Goal: Transaction & Acquisition: Register for event/course

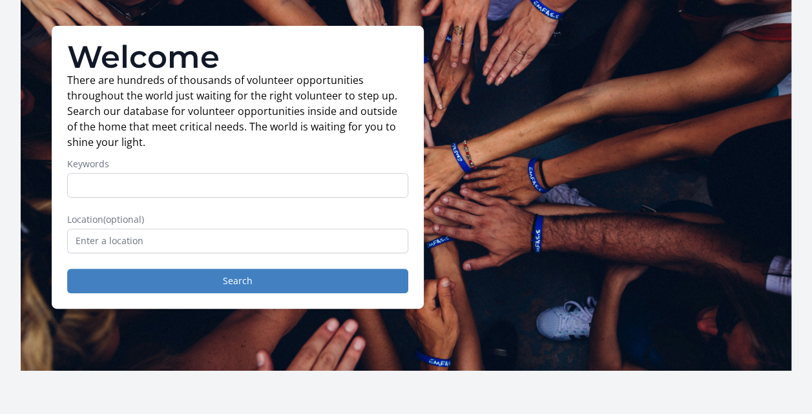
scroll to position [76, 0]
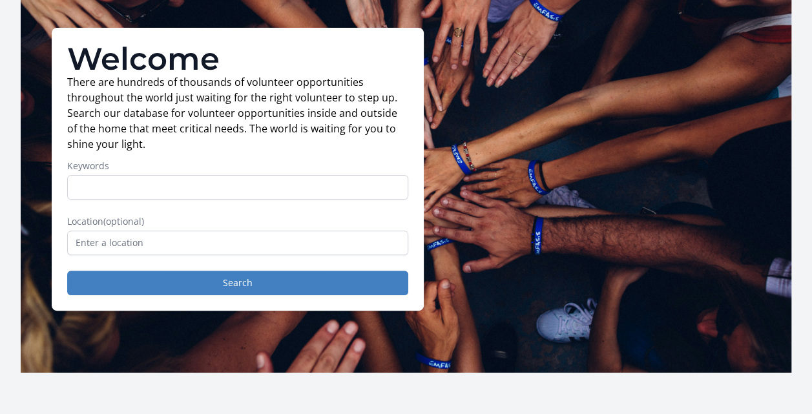
click at [268, 183] on input "Keywords" at bounding box center [237, 187] width 341 height 25
click at [390, 221] on label "Location (optional)" at bounding box center [237, 221] width 341 height 13
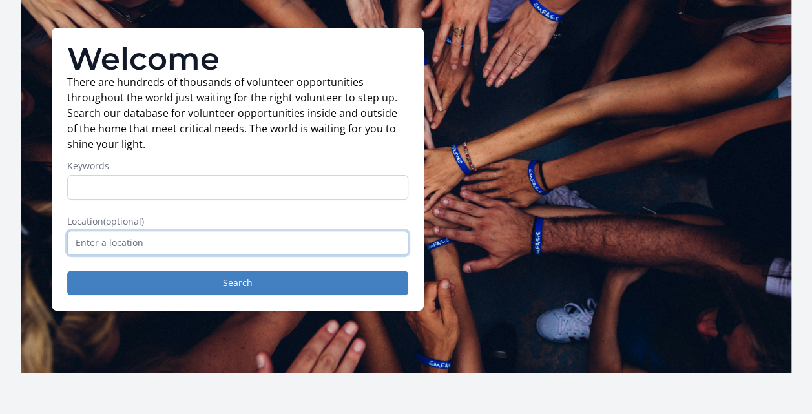
click at [211, 242] on input "text" at bounding box center [237, 243] width 341 height 25
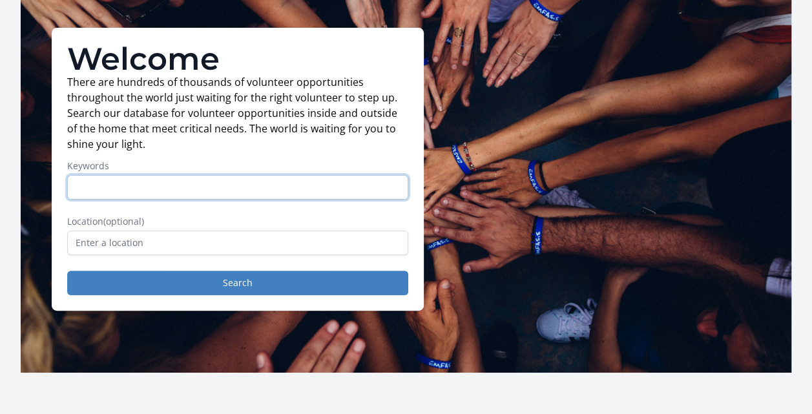
click at [175, 184] on input "Keywords" at bounding box center [237, 187] width 341 height 25
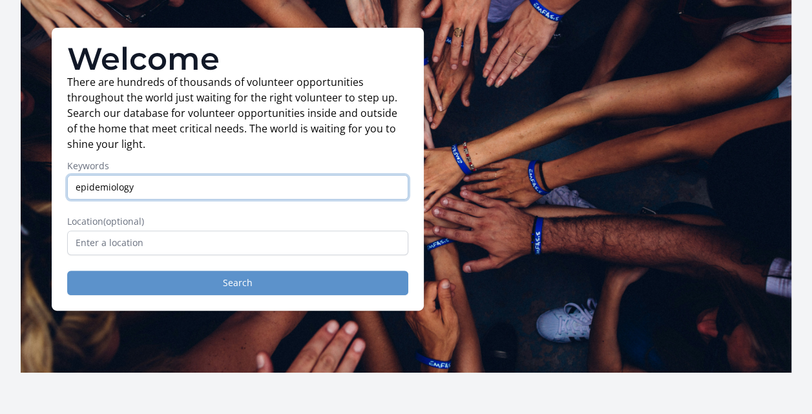
type input "epidemiology"
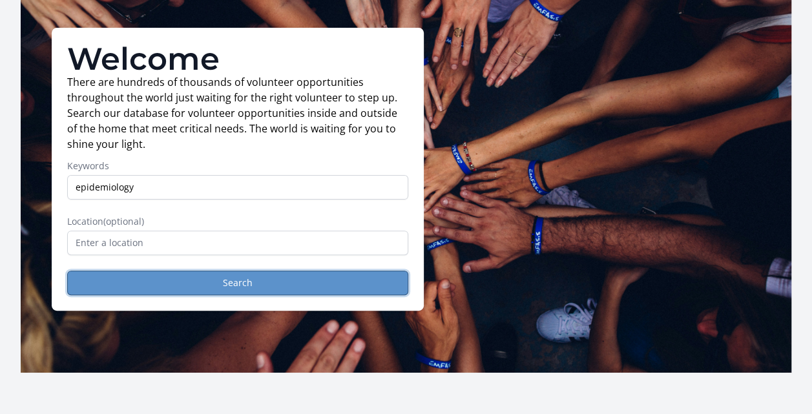
click at [215, 282] on button "Search" at bounding box center [237, 283] width 341 height 25
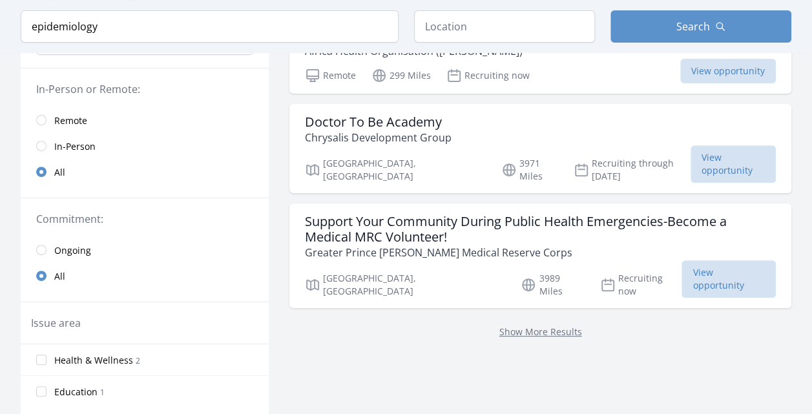
scroll to position [189, 0]
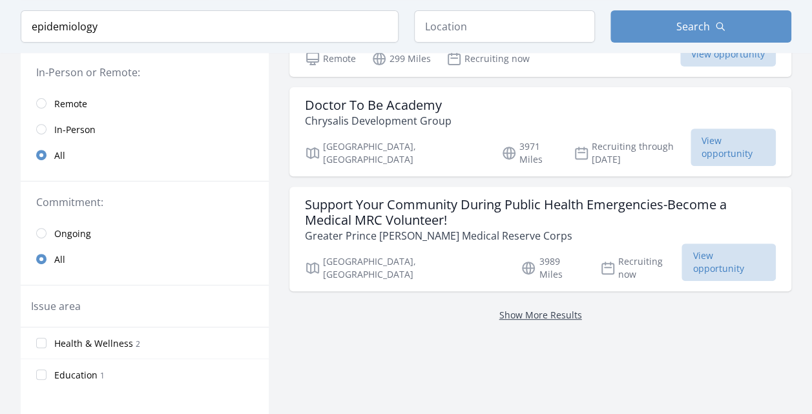
click at [529, 309] on link "Show More Results" at bounding box center [541, 315] width 83 height 12
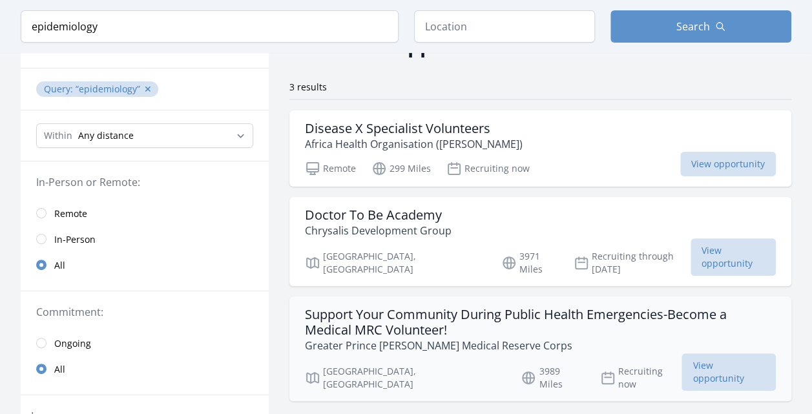
scroll to position [78, 0]
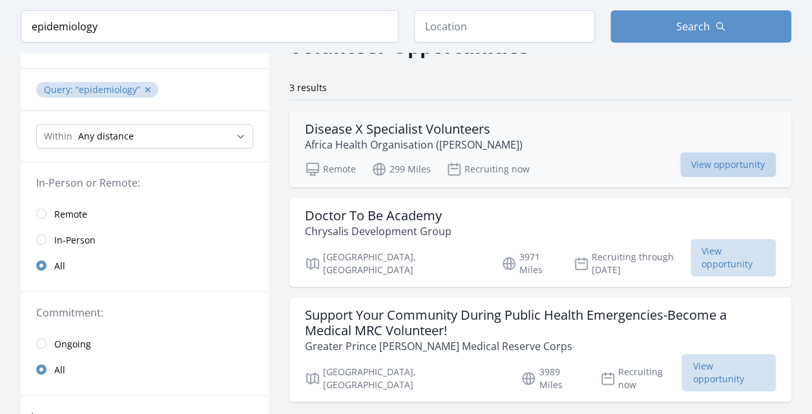
click at [708, 163] on span "View opportunity" at bounding box center [728, 165] width 96 height 25
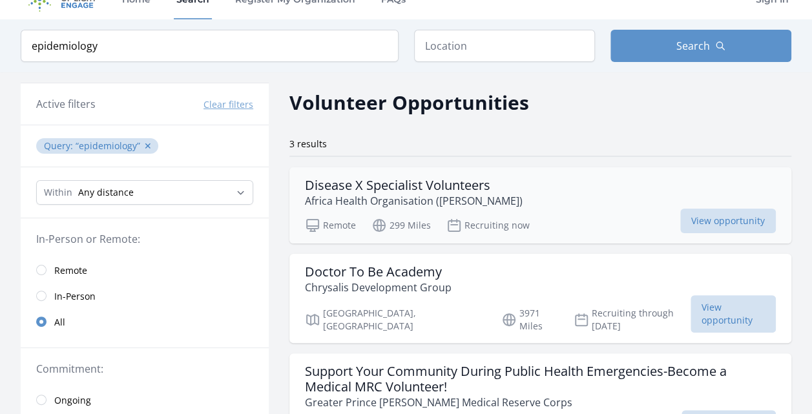
scroll to position [0, 0]
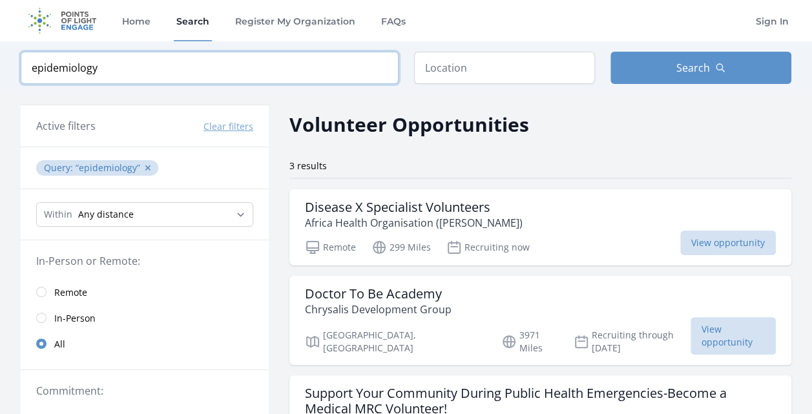
drag, startPoint x: 103, startPoint y: 62, endPoint x: -3, endPoint y: 72, distance: 106.5
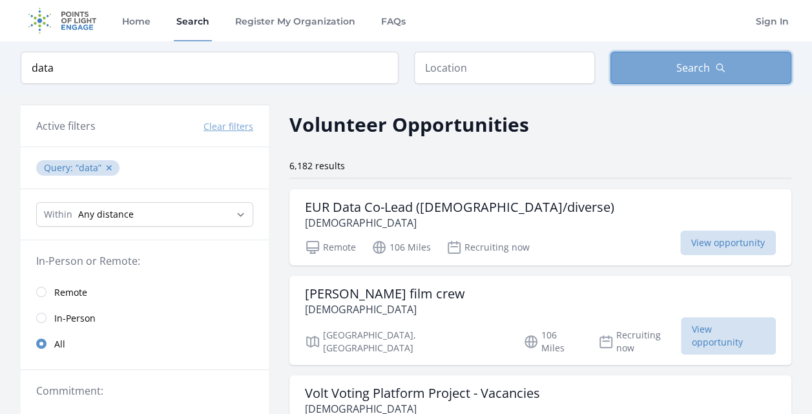
click at [717, 70] on icon "button" at bounding box center [721, 68] width 8 height 8
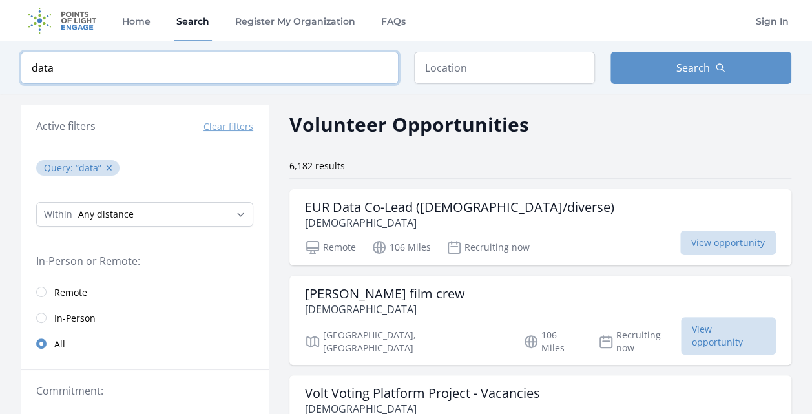
drag, startPoint x: 58, startPoint y: 71, endPoint x: -3, endPoint y: 59, distance: 61.8
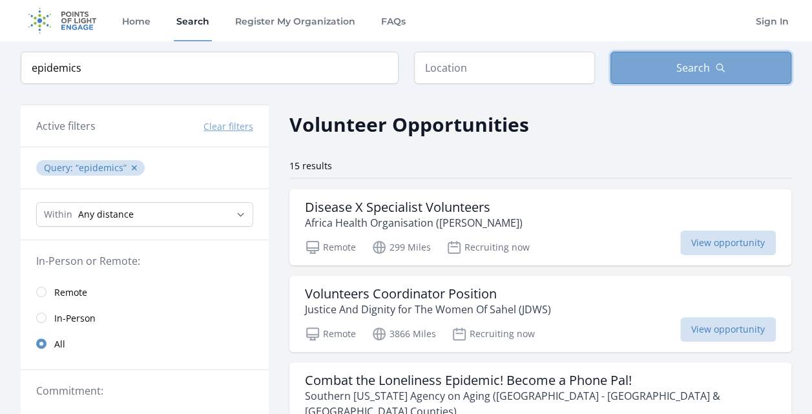
click at [691, 74] on span "Search" at bounding box center [694, 68] width 34 height 16
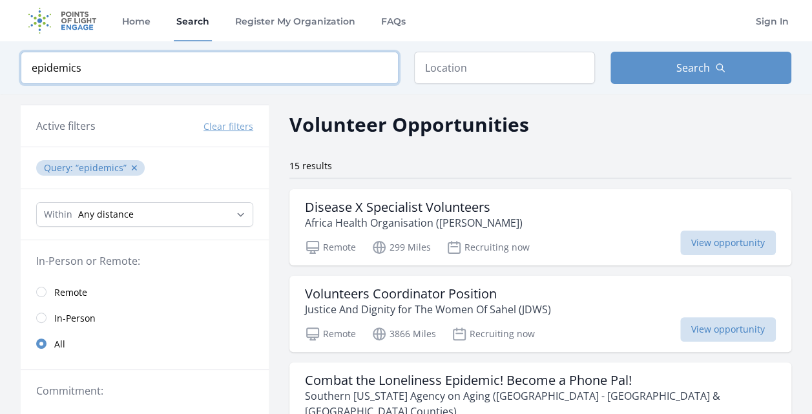
drag, startPoint x: 91, startPoint y: 69, endPoint x: 0, endPoint y: 54, distance: 92.3
type input "health"
click button "submit" at bounding box center [0, 0] width 0 height 0
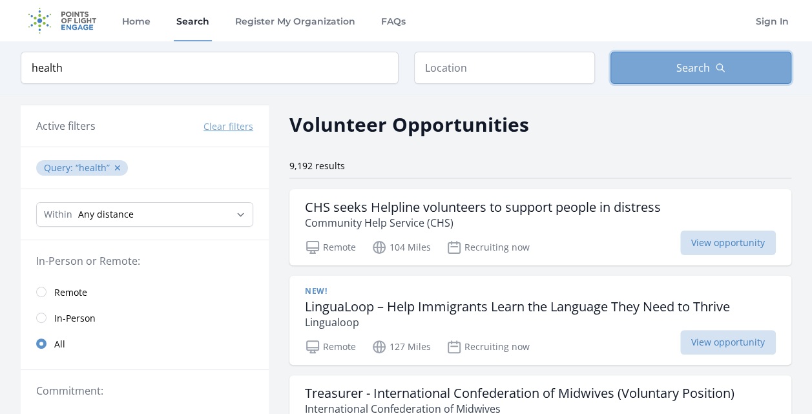
click at [682, 76] on button "Search" at bounding box center [701, 68] width 181 height 32
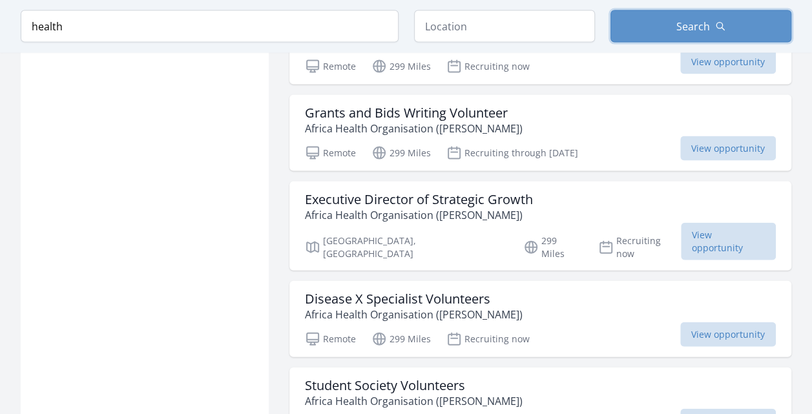
scroll to position [1334, 0]
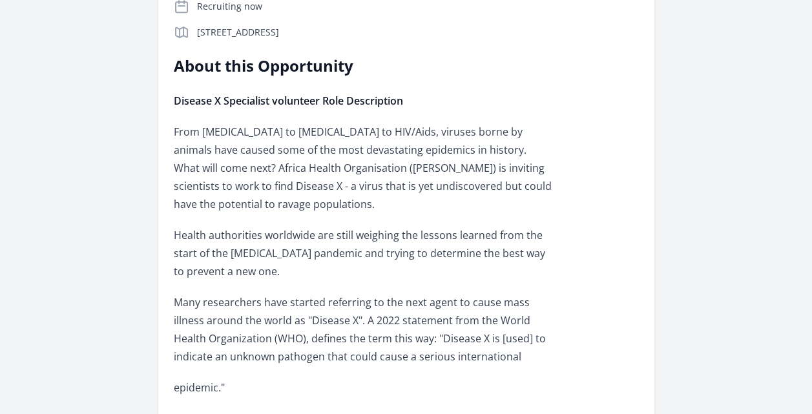
scroll to position [52, 0]
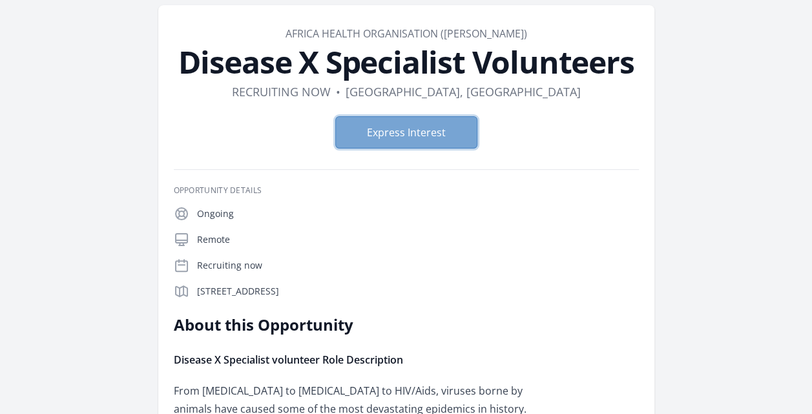
click at [432, 146] on button "Express Interest" at bounding box center [406, 132] width 142 height 32
